Goal: Task Accomplishment & Management: Complete application form

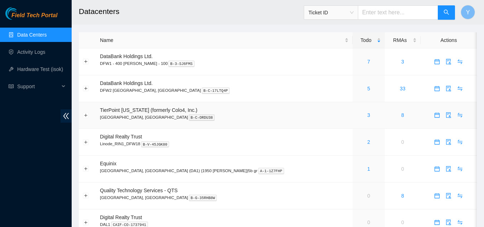
click at [356, 114] on div "3" at bounding box center [368, 115] width 24 height 8
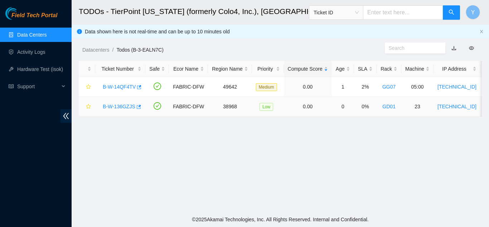
click at [116, 105] on link "B-W-136GZJS" at bounding box center [119, 106] width 33 height 6
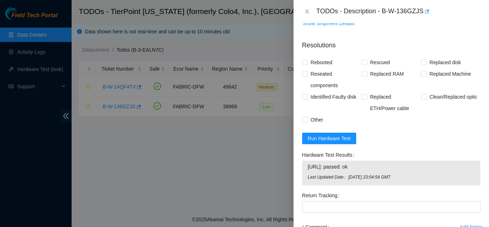
scroll to position [608, 0]
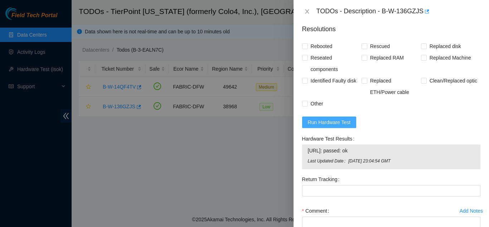
click at [336, 126] on span "Run Hardware Test" at bounding box center [329, 122] width 43 height 8
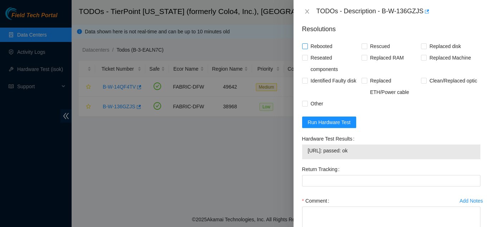
click at [306, 48] on input "Rebooted" at bounding box center [304, 45] width 5 height 5
checkbox input "true"
click at [361, 48] on input "Rescued" at bounding box center [363, 45] width 5 height 5
checkbox input "true"
click at [421, 60] on input "Replaced Machine" at bounding box center [423, 57] width 5 height 5
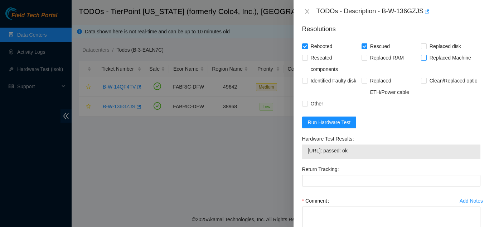
checkbox input "true"
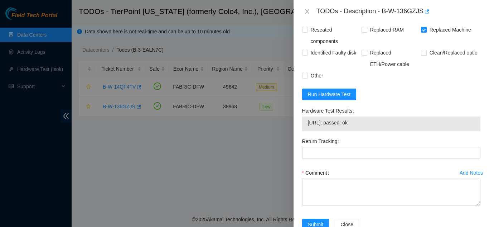
scroll to position [644, 0]
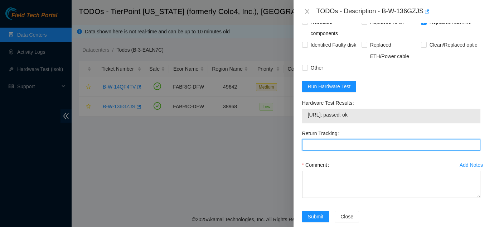
click at [321, 150] on Tracking "Return Tracking" at bounding box center [391, 144] width 178 height 11
type Tracking "417328424668"
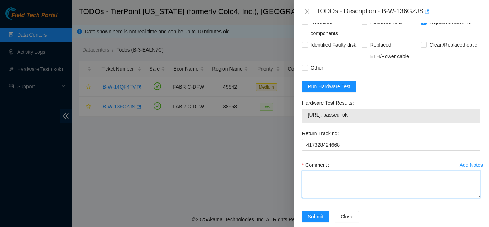
click at [337, 190] on textarea "Comment" at bounding box center [391, 183] width 178 height 27
paste textarea "Shut down machine properly, located faulty disk and replaced with new disk (S/N…"
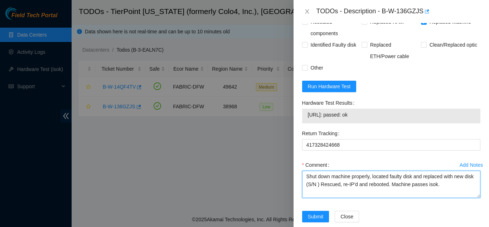
click at [328, 191] on textarea "Shut down machine properly, located faulty disk and replaced with new disk (S/N…" at bounding box center [391, 183] width 178 height 27
paste textarea "MX-2133-0559"
click at [412, 185] on textarea "Shut down machine properly, located faulty disk and replaced with new disk (MX-…" at bounding box center [391, 183] width 178 height 27
click at [325, 190] on textarea "Shut down machine properly, located faulty machine and replaced with new disk (…" at bounding box center [391, 183] width 178 height 27
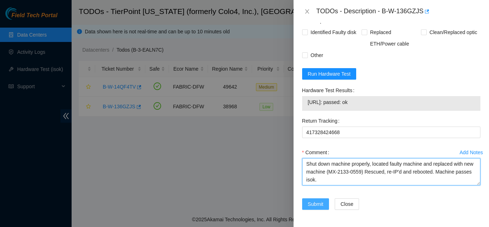
type textarea "Shut down machine properly, located faulty machine and replaced with new machin…"
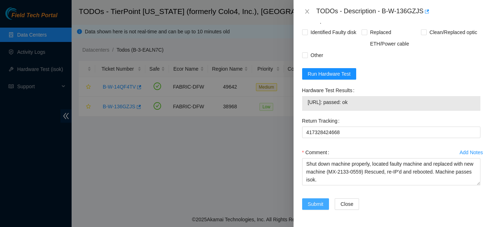
click at [318, 203] on span "Submit" at bounding box center [316, 204] width 16 height 8
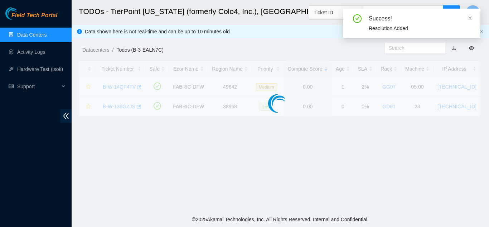
scroll to position [219, 0]
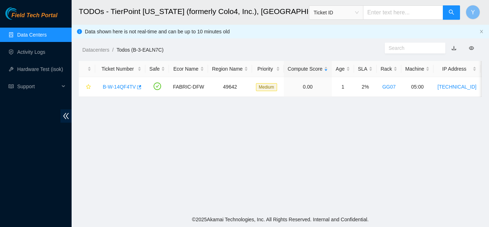
click at [39, 33] on link "Data Centers" at bounding box center [31, 35] width 29 height 6
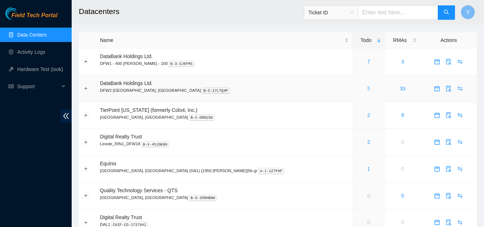
click at [367, 89] on link "5" at bounding box center [368, 89] width 3 height 6
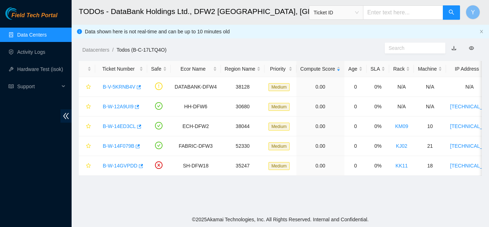
click at [38, 35] on link "Data Centers" at bounding box center [31, 35] width 29 height 6
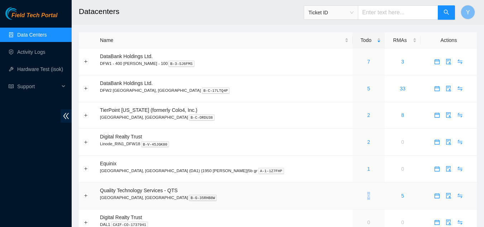
click at [367, 198] on link "0" at bounding box center [368, 196] width 3 height 6
click at [367, 117] on link "2" at bounding box center [368, 115] width 3 height 6
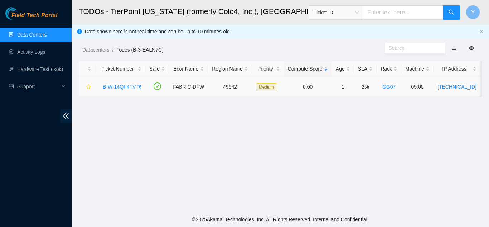
click at [123, 87] on link "B-W-14QF4TV" at bounding box center [119, 87] width 33 height 6
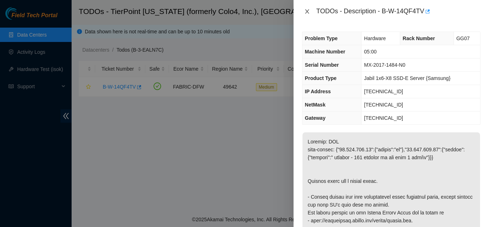
click at [309, 10] on icon "close" at bounding box center [307, 12] width 6 height 6
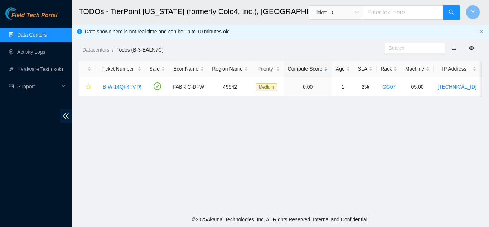
click at [39, 33] on link "Data Centers" at bounding box center [31, 35] width 29 height 6
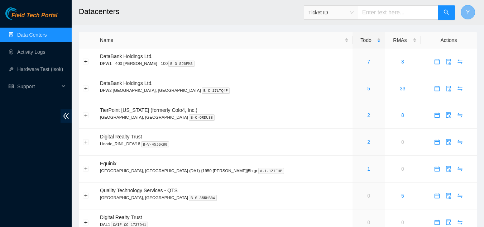
click at [466, 14] on span "Y" at bounding box center [468, 12] width 4 height 9
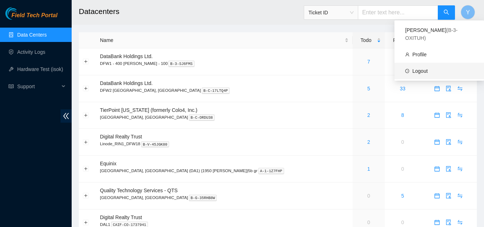
click at [422, 68] on link "Logout" at bounding box center [419, 71] width 15 height 6
